Goal: Obtain resource: Download file/media

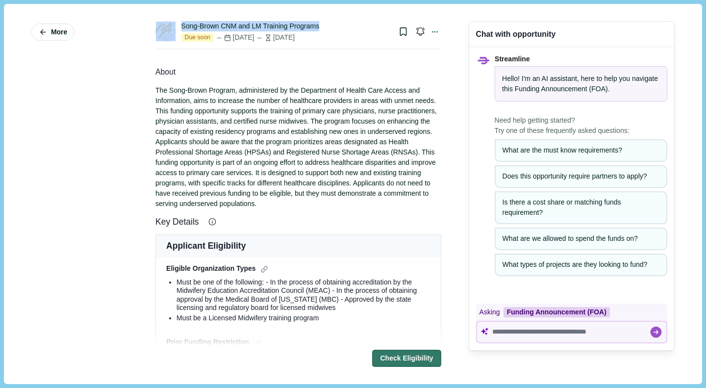
drag, startPoint x: 325, startPoint y: 26, endPoint x: 176, endPoint y: 28, distance: 148.6
click at [176, 28] on div "Song-Brown CNM and LM Training Programs Due soon Oct 23, 2025 2 weeks from now …" at bounding box center [298, 31] width 286 height 21
copy div "Song-Brown CNM and LM Training Programs"
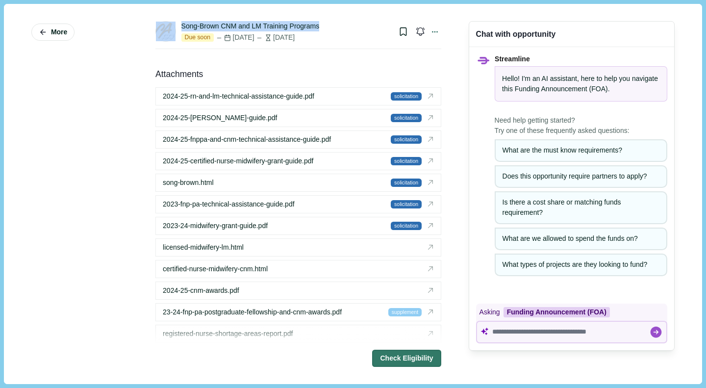
scroll to position [1768, 0]
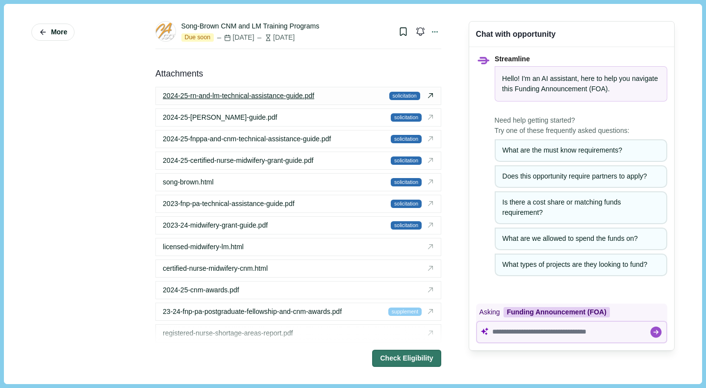
click at [318, 101] on div "2024-25-rn-and-lm-technical-assistance-guide.pdf" at bounding box center [274, 96] width 223 height 10
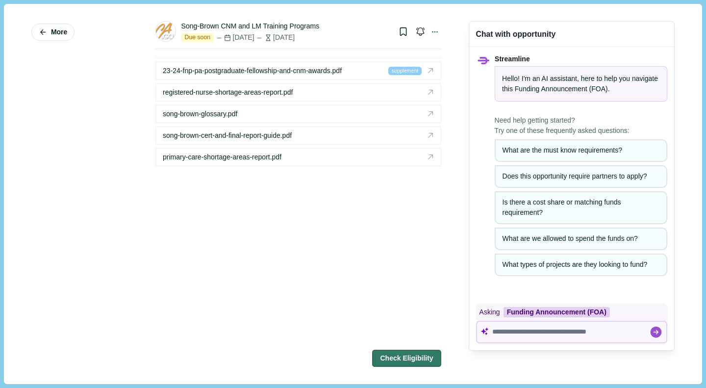
scroll to position [1964, 0]
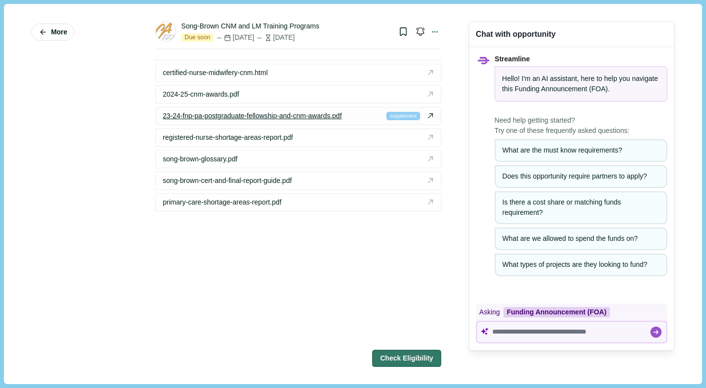
click at [289, 121] on span "23-24-fnp-pa-postgraduate-fellowship-and-cnm-awards.pdf" at bounding box center [252, 116] width 179 height 10
